Goal: Task Accomplishment & Management: Use online tool/utility

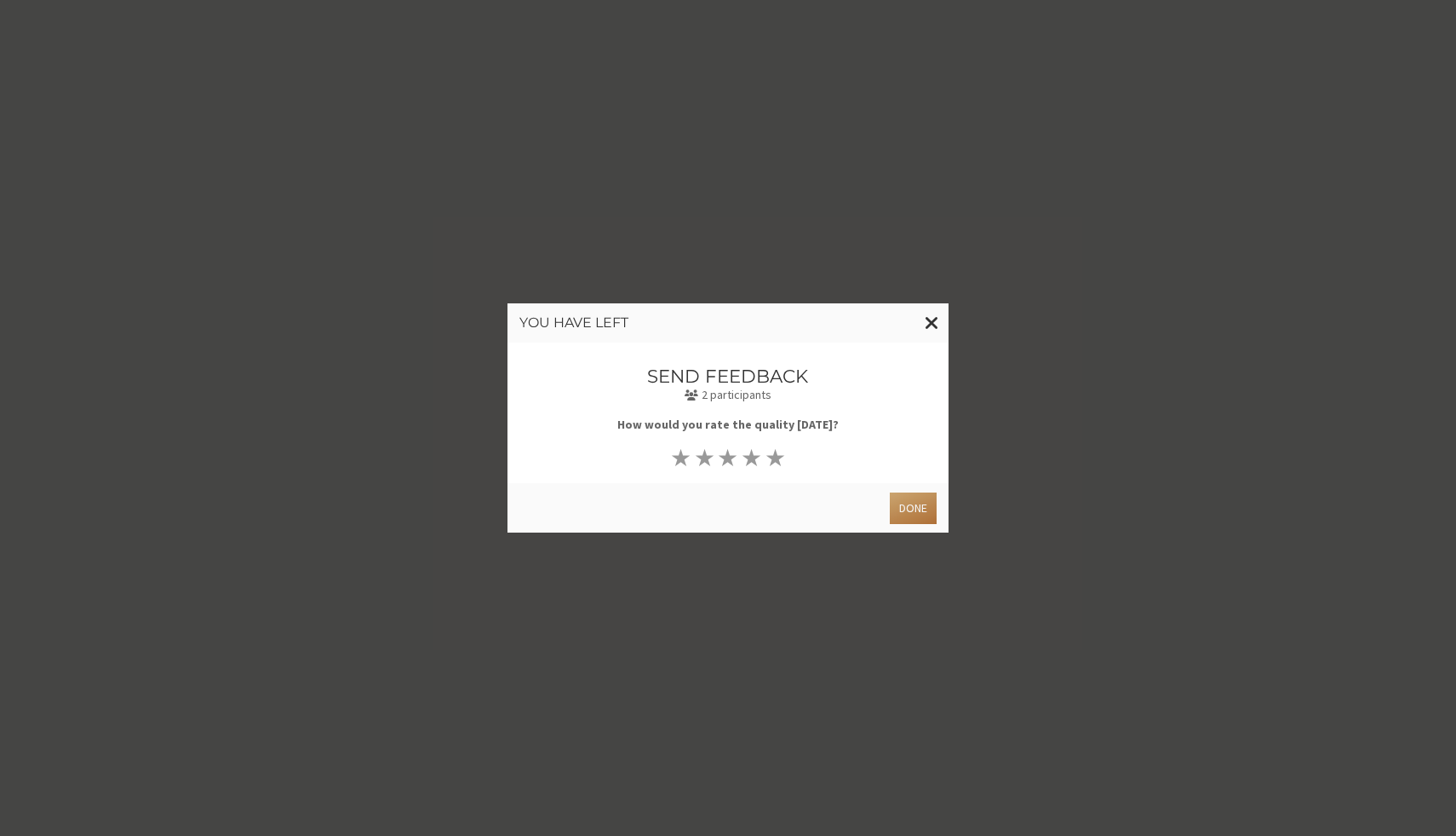
click at [920, 515] on button "Done" at bounding box center [914, 508] width 47 height 32
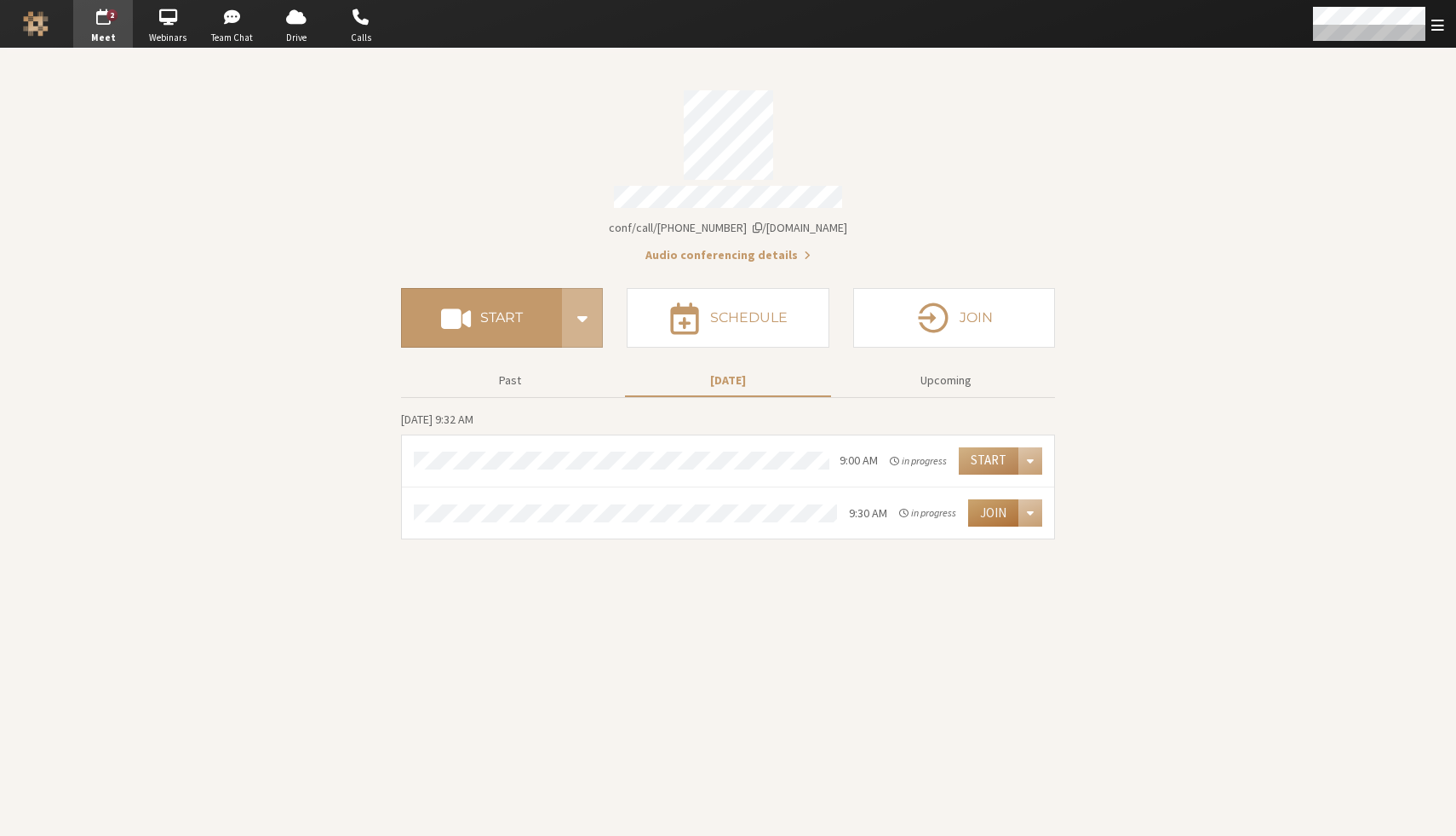
click at [990, 513] on button "Join" at bounding box center [993, 512] width 50 height 27
